Goal: Find specific page/section: Find specific page/section

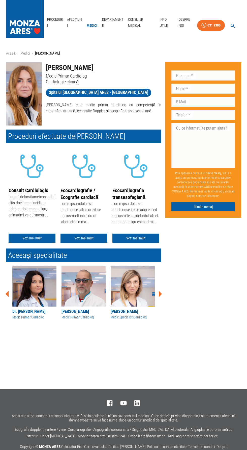
click at [212, 330] on div "Acasă › Medici › [PERSON_NAME] [PERSON_NAME] Medic Primar Cardiolog Cardiologie…" at bounding box center [123, 211] width 247 height 337
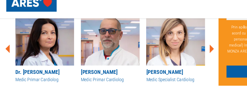
scroll to position [228, 0]
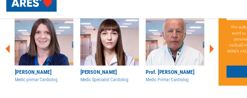
click at [159, 67] on icon at bounding box center [160, 66] width 3 height 6
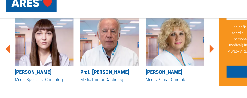
click at [161, 66] on icon at bounding box center [160, 66] width 3 height 6
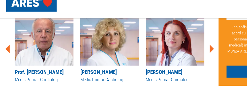
click at [159, 66] on icon at bounding box center [160, 66] width 3 height 6
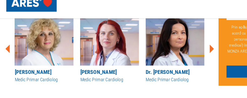
click at [157, 65] on icon at bounding box center [160, 65] width 15 height 15
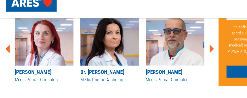
click at [157, 66] on icon at bounding box center [160, 65] width 15 height 15
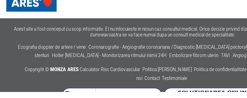
scroll to position [306, 0]
